Goal: Task Accomplishment & Management: Use online tool/utility

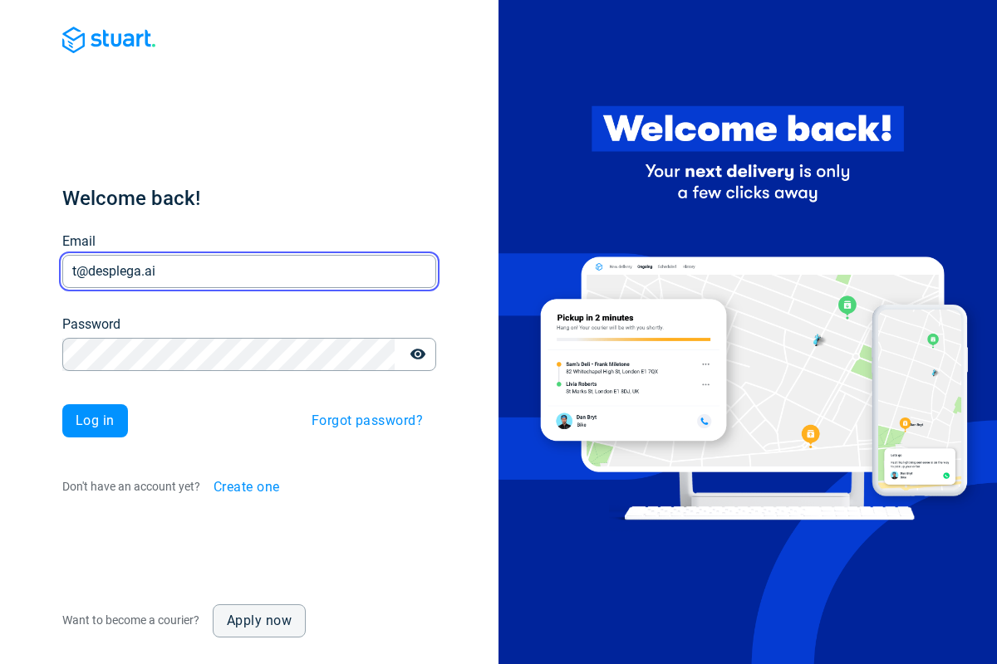
type input "t@desplega.ai"
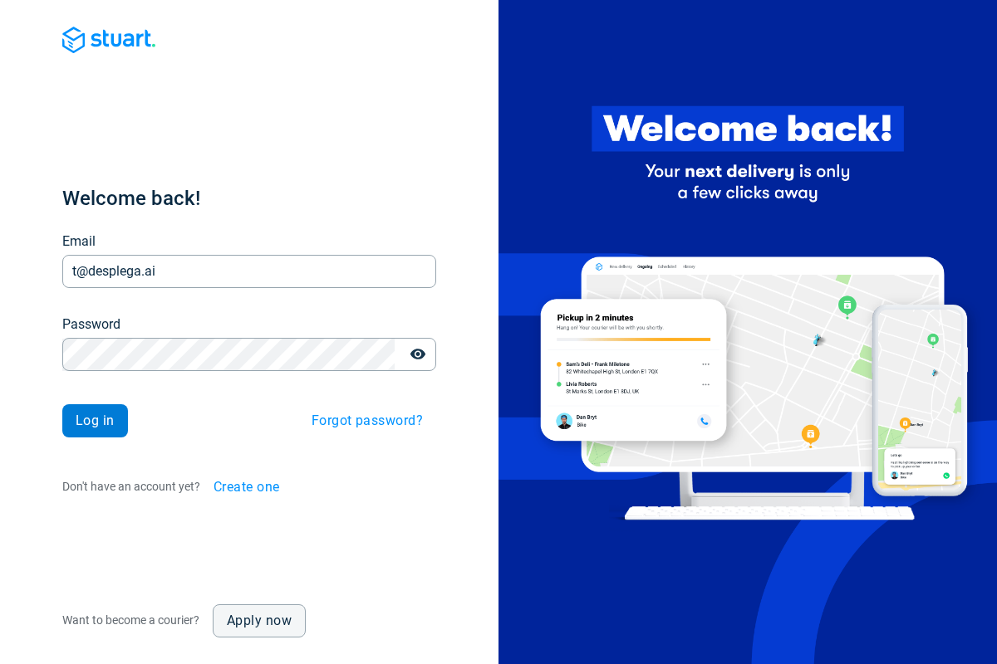
click at [95, 421] on span "Log in" at bounding box center [95, 420] width 39 height 13
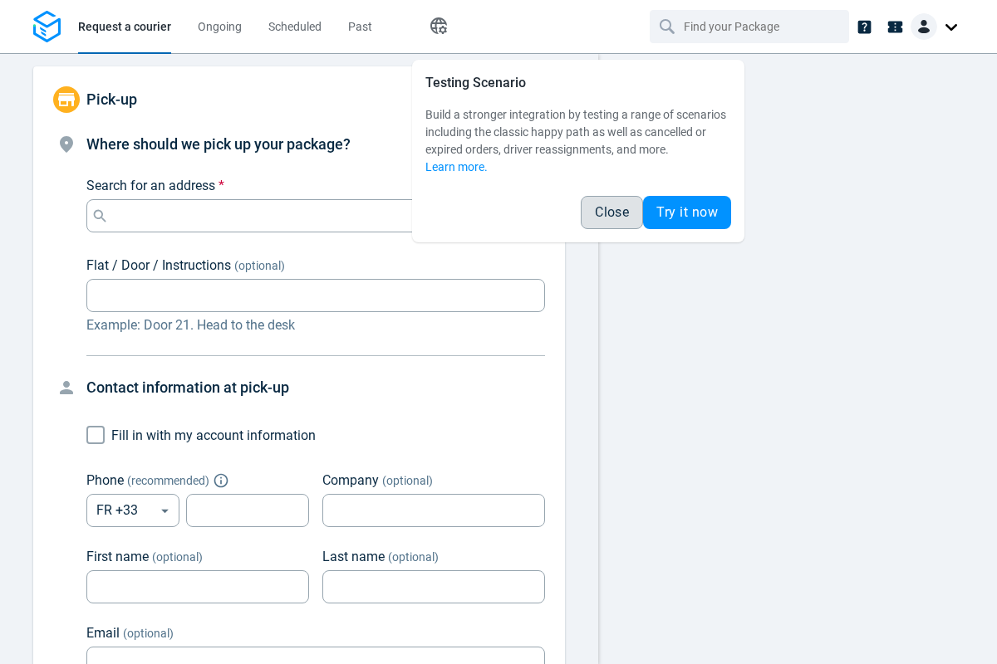
click at [611, 213] on span "Close" at bounding box center [612, 212] width 34 height 13
